Goal: Information Seeking & Learning: Compare options

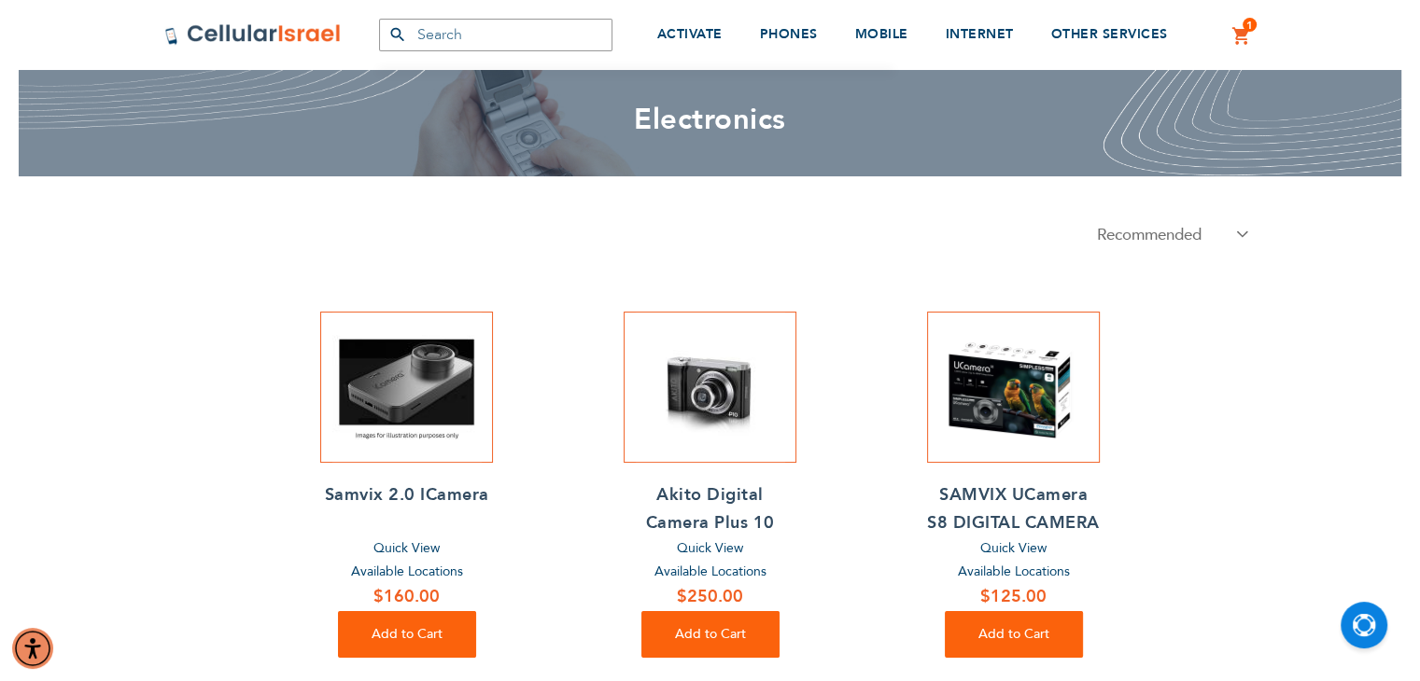
scroll to position [101, 0]
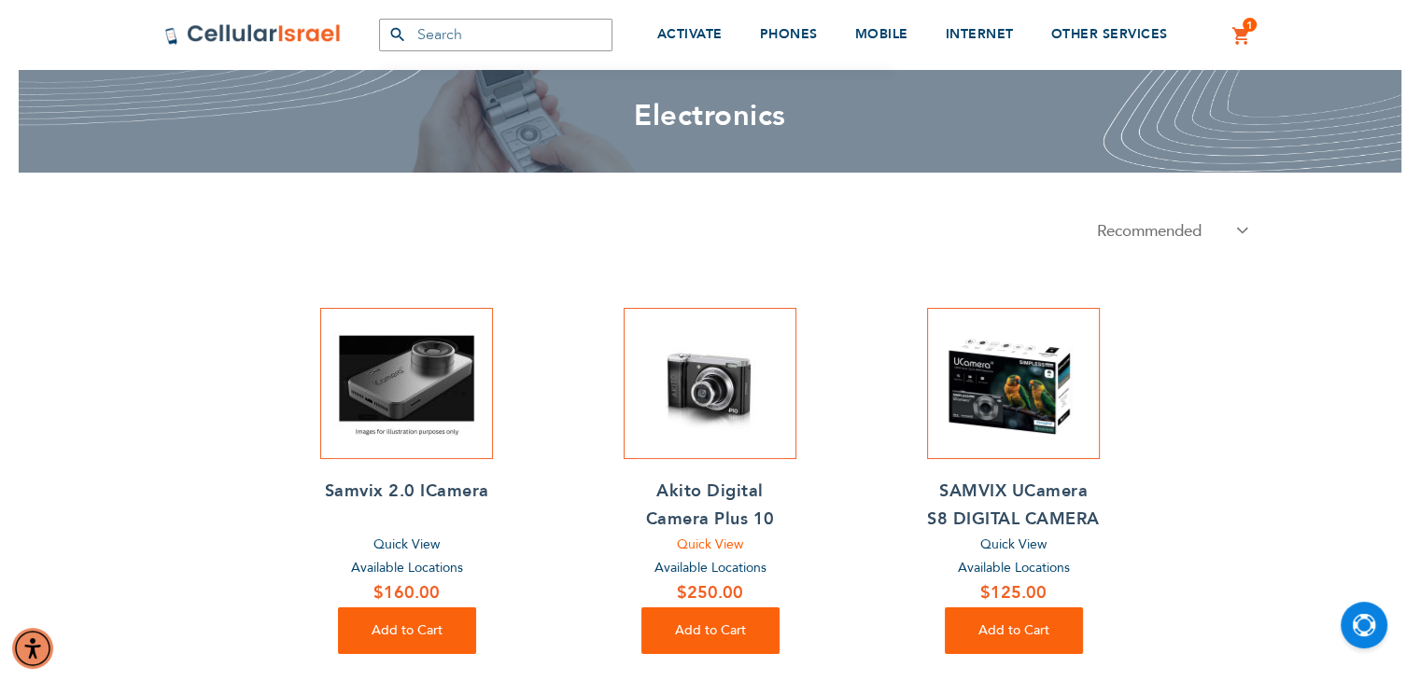
click at [716, 554] on span "Quick View" at bounding box center [710, 545] width 66 height 18
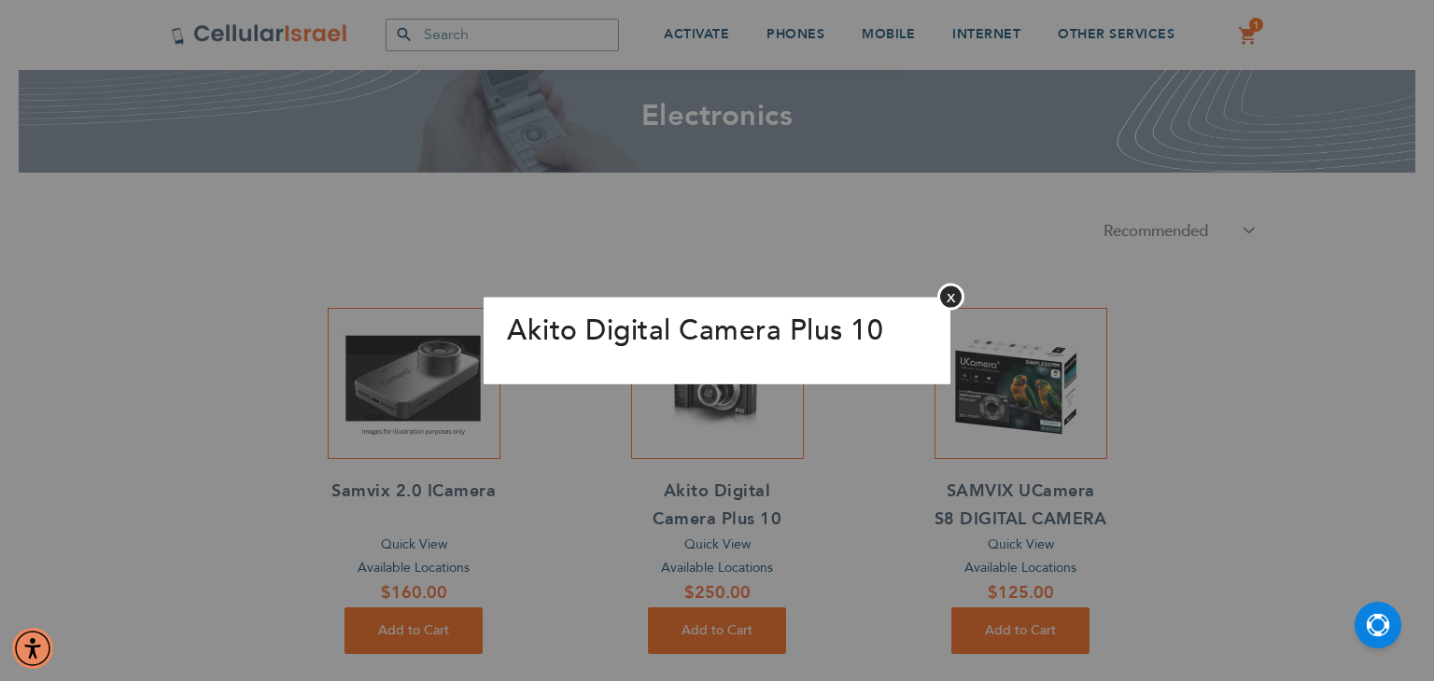
click at [737, 496] on aside "Akito Digital Camera Plus 10 Close" at bounding box center [717, 340] width 1434 height 681
click at [953, 290] on button "Close" at bounding box center [950, 297] width 27 height 27
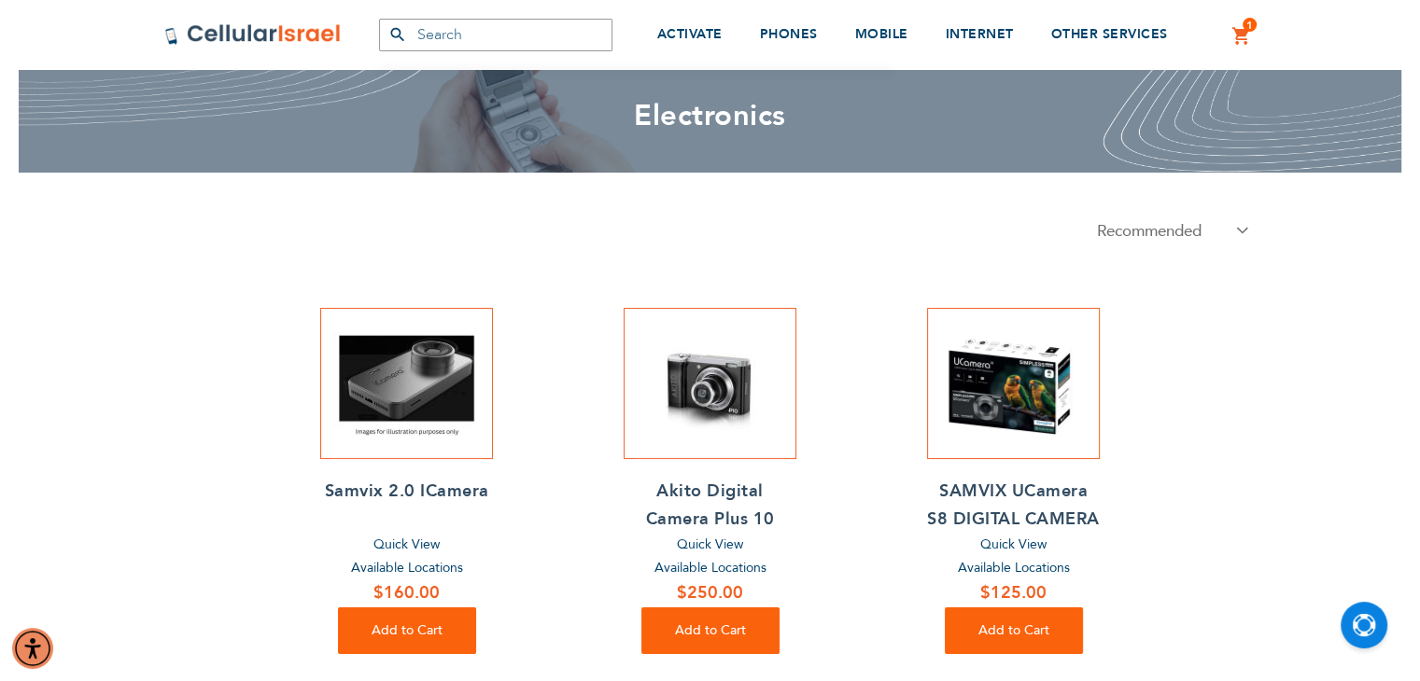
click at [692, 519] on h2 "Akito Digital Camera Plus 10" at bounding box center [710, 506] width 173 height 56
click at [400, 484] on h2 "Samvix 2.0 ICamera" at bounding box center [406, 492] width 173 height 28
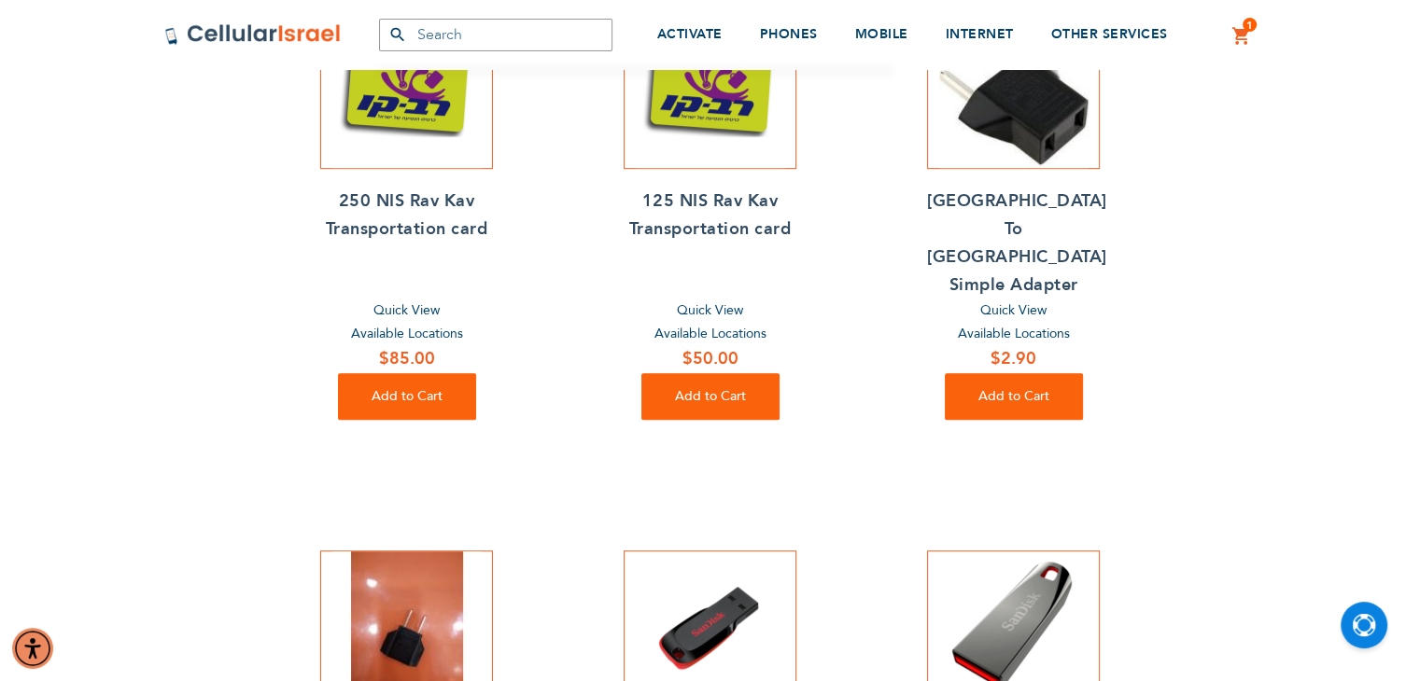
scroll to position [874, 0]
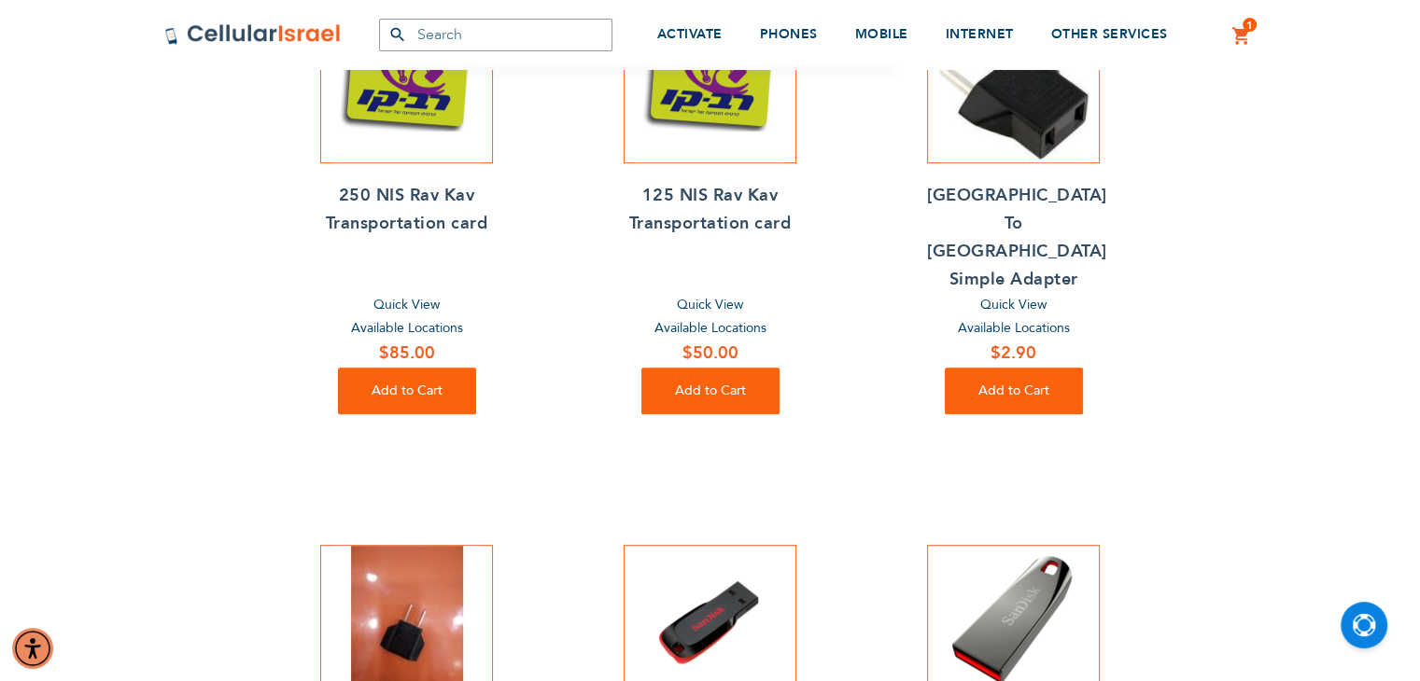
click at [727, 226] on h2 "125 NIS Rav Kav Transportation card" at bounding box center [710, 210] width 173 height 56
click at [462, 238] on h2 "250 NIS Rav Kav Transportation card" at bounding box center [406, 210] width 173 height 56
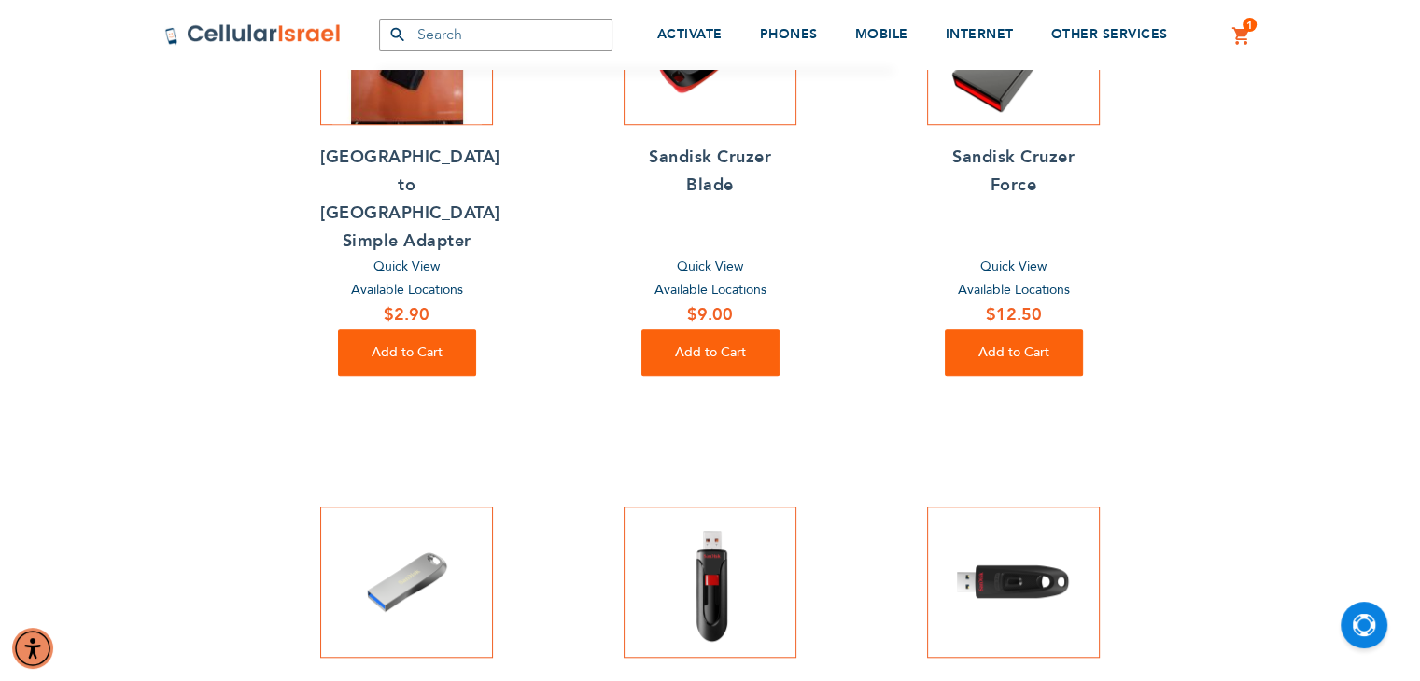
scroll to position [1522, 0]
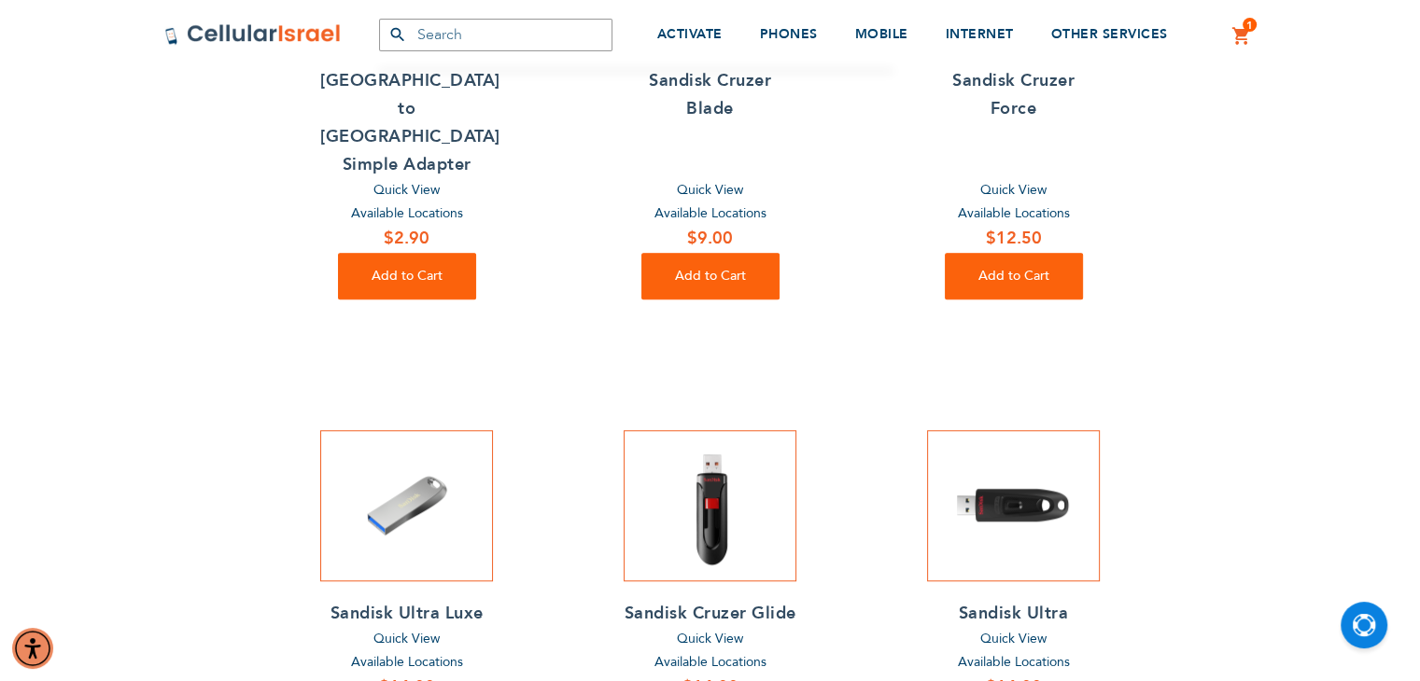
click at [433, 600] on h2 "Sandisk Ultra Luxe" at bounding box center [406, 614] width 173 height 28
click at [685, 600] on h2 "Sandisk Cruzer Glide" at bounding box center [710, 614] width 173 height 28
